Goal: Find contact information: Find contact information

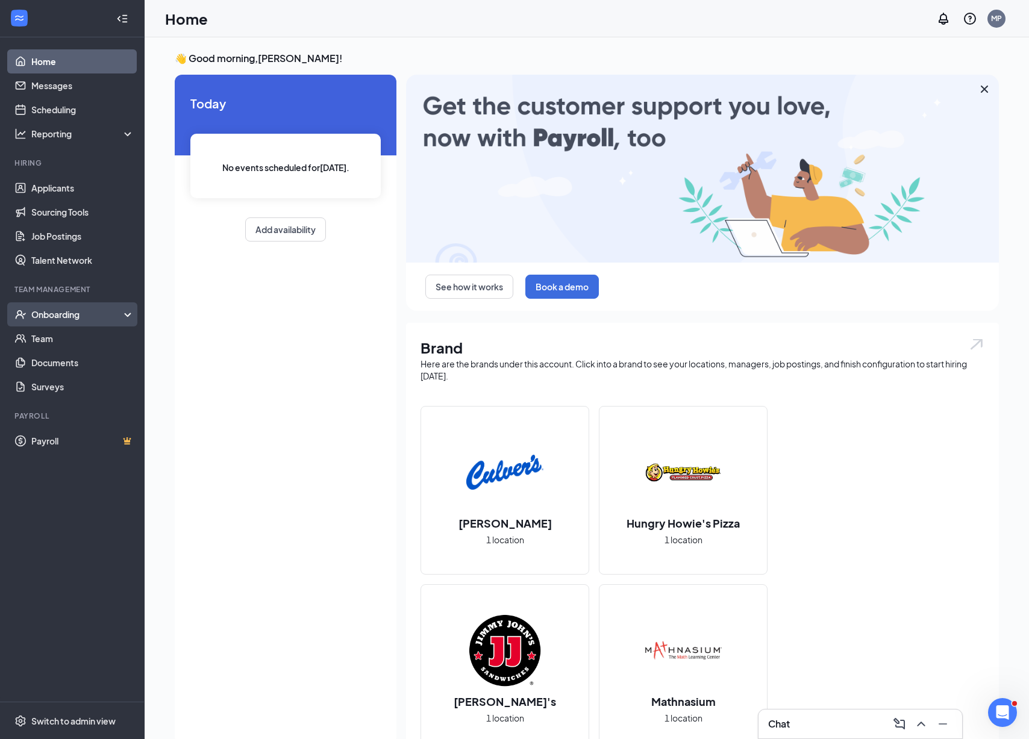
click at [116, 310] on div "Onboarding" at bounding box center [77, 314] width 93 height 12
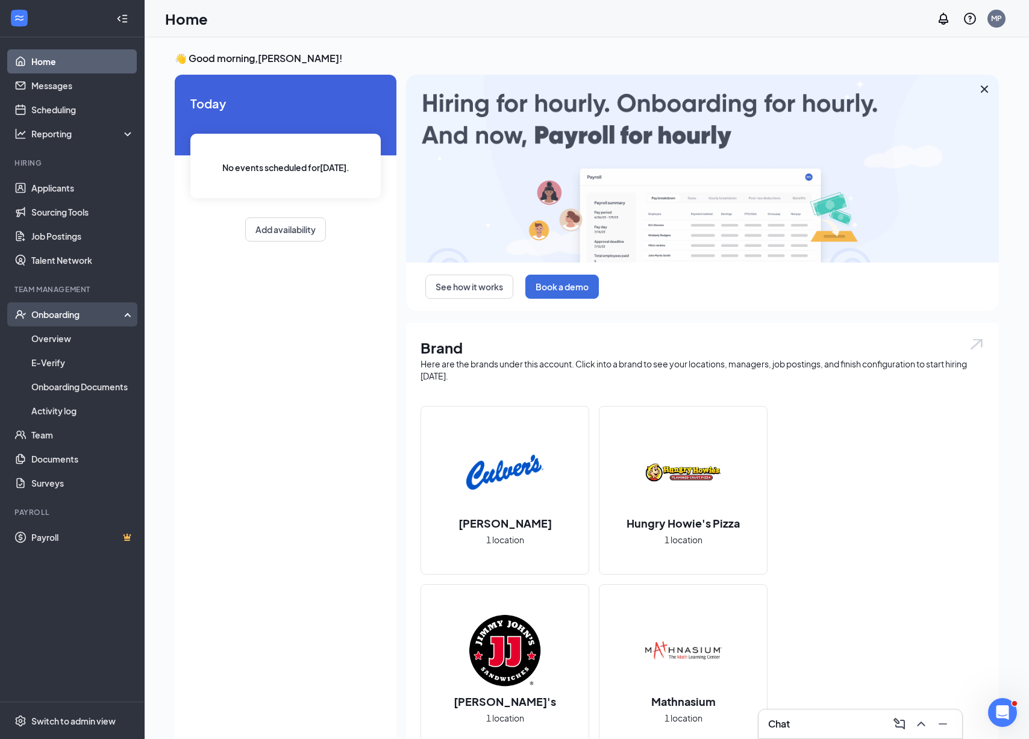
click at [116, 310] on div "Onboarding" at bounding box center [77, 314] width 93 height 12
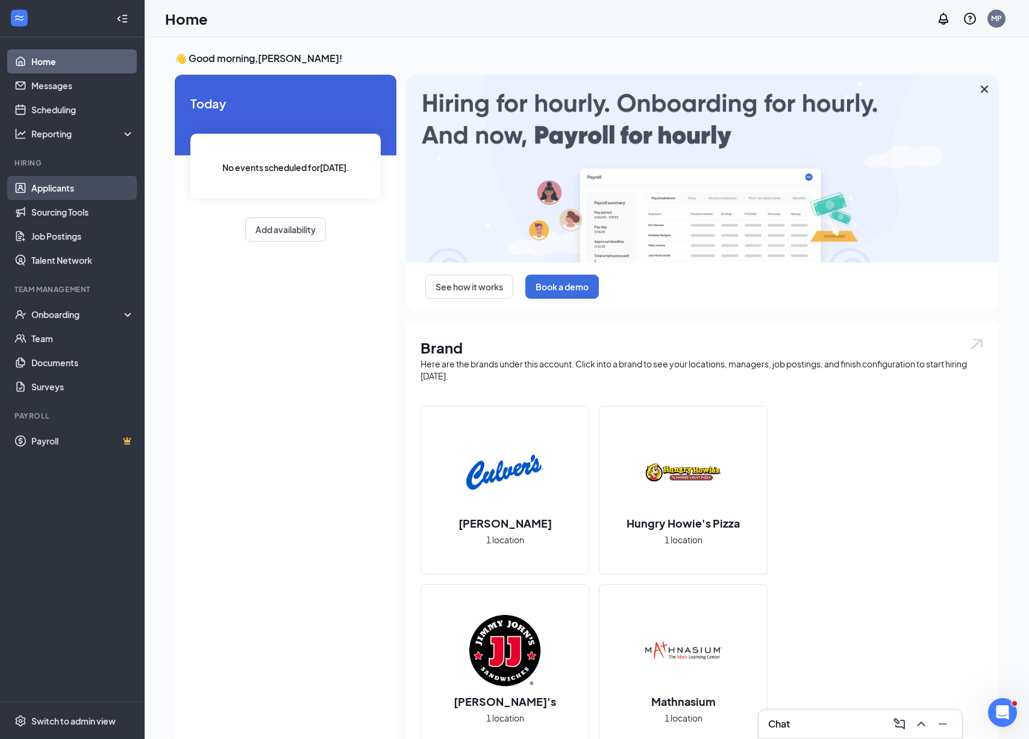
click at [102, 189] on link "Applicants" at bounding box center [82, 188] width 103 height 24
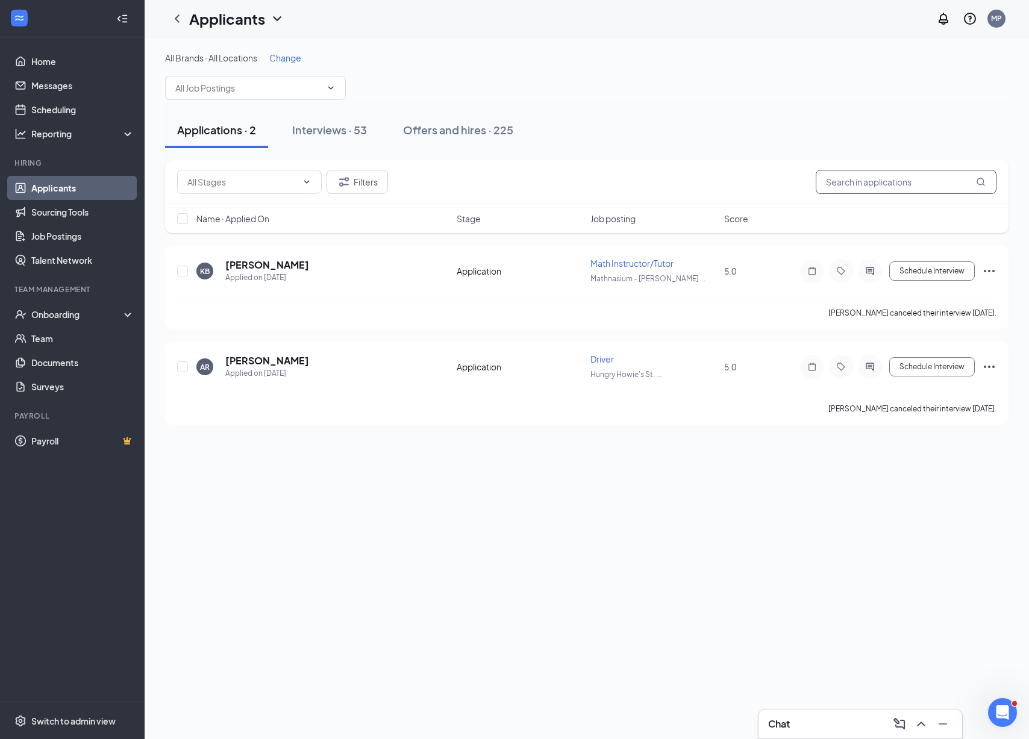
click at [841, 177] on input "text" at bounding box center [906, 182] width 181 height 24
click at [455, 135] on div "Offers and hires · 225" at bounding box center [458, 129] width 110 height 15
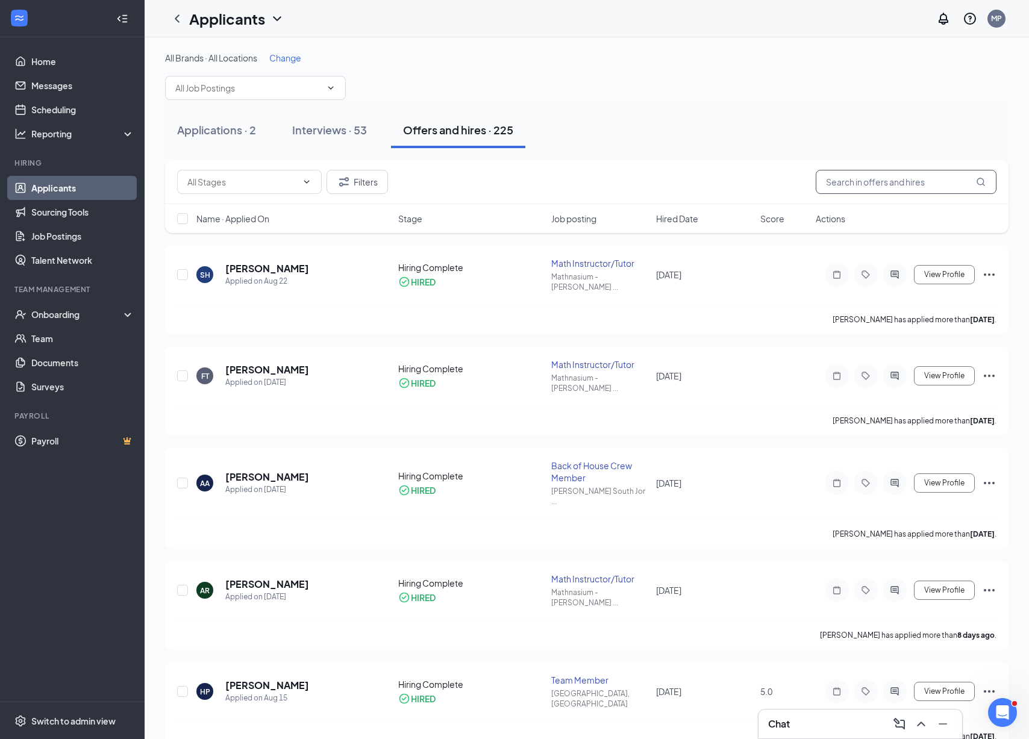
click at [876, 187] on input "text" at bounding box center [906, 182] width 181 height 24
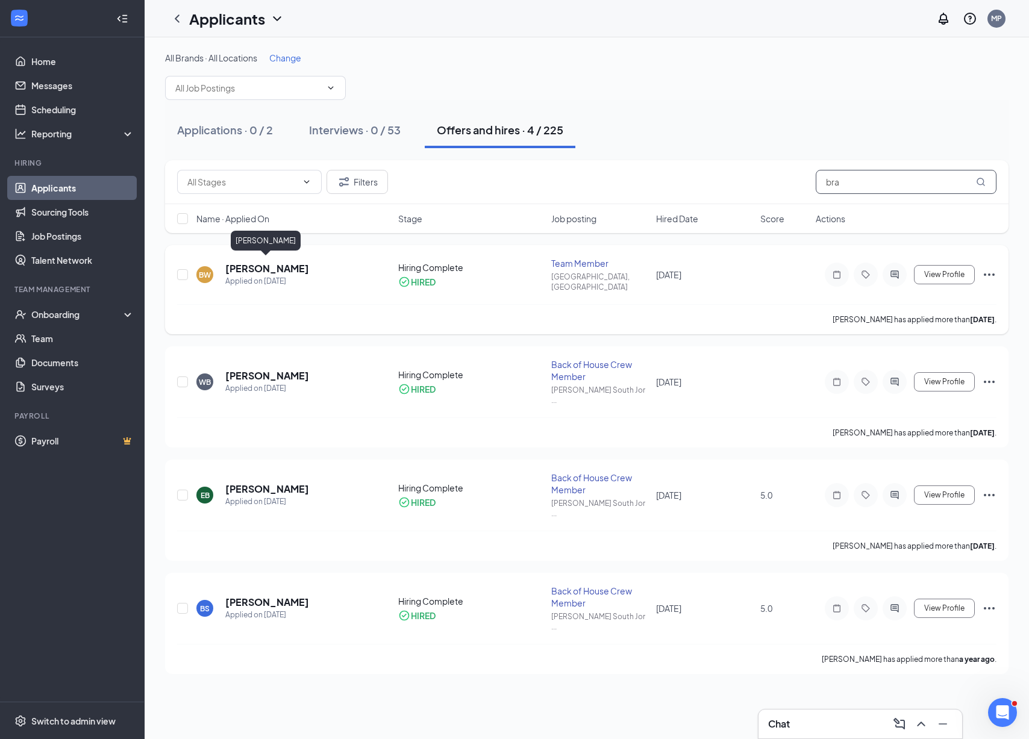
type input "bra"
click at [296, 263] on h5 "[PERSON_NAME]" at bounding box center [267, 268] width 84 height 13
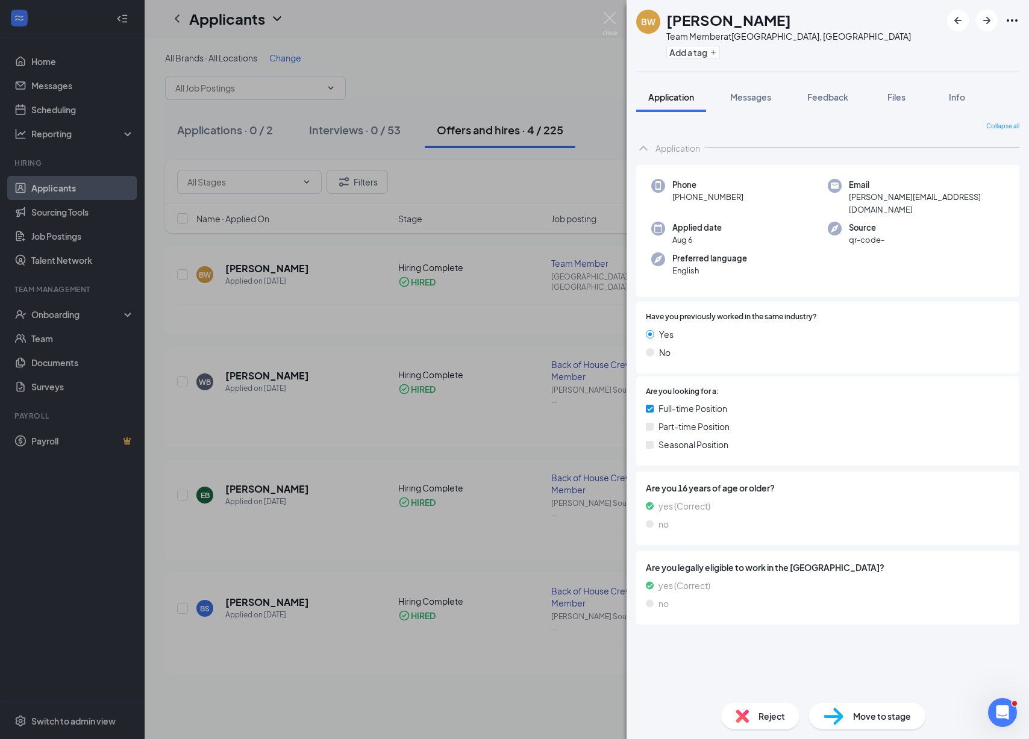
click at [690, 197] on span "[PHONE_NUMBER]" at bounding box center [707, 197] width 71 height 12
drag, startPoint x: 690, startPoint y: 197, endPoint x: 728, endPoint y: 197, distance: 37.3
click at [728, 197] on span "[PHONE_NUMBER]" at bounding box center [707, 197] width 71 height 12
copy span "432) 853-6604"
click at [613, 263] on div "BW [PERSON_NAME] Team Member at [GEOGRAPHIC_DATA], [GEOGRAPHIC_DATA] Add a tag …" at bounding box center [514, 369] width 1029 height 739
